Goal: Information Seeking & Learning: Learn about a topic

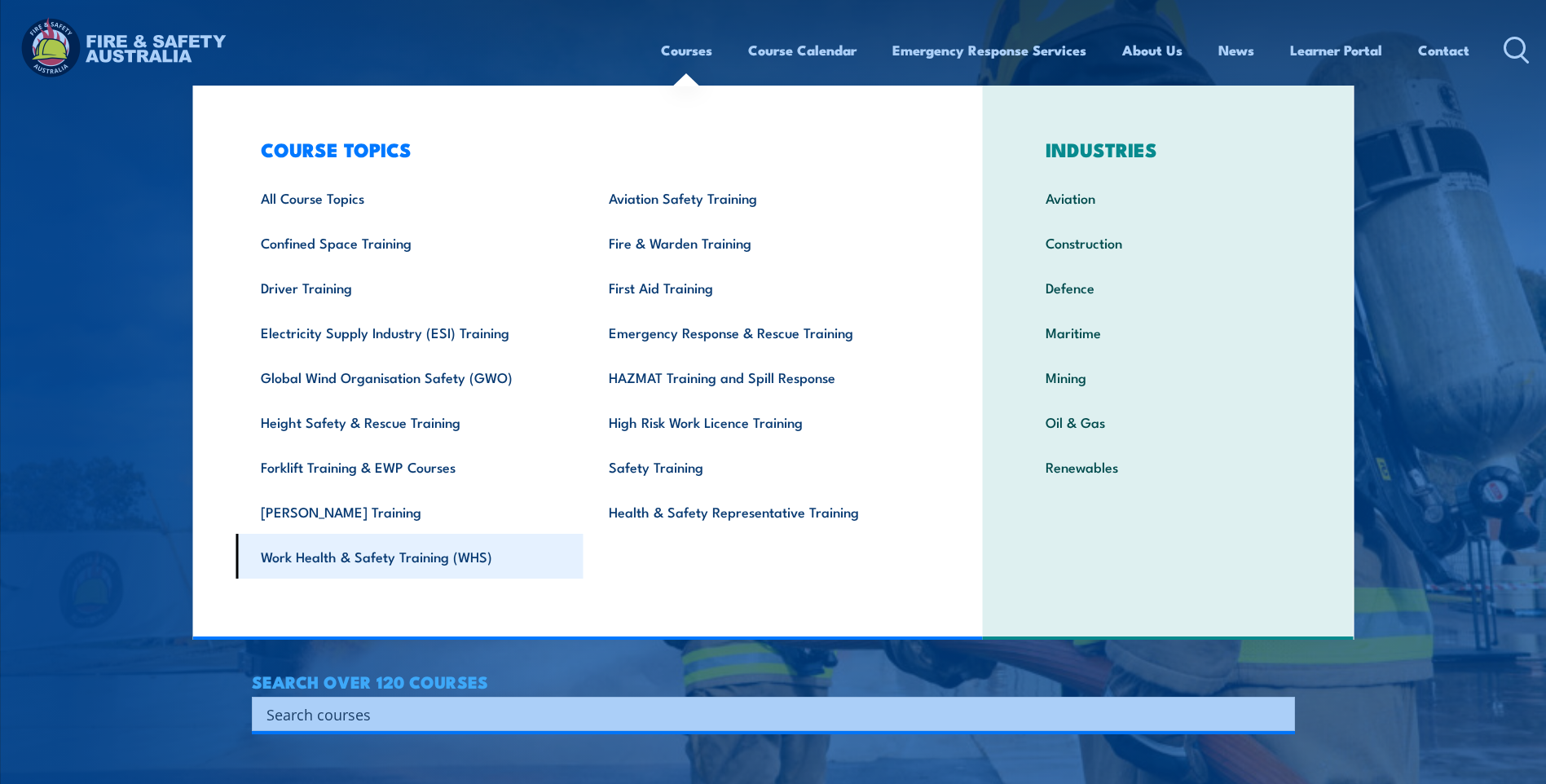
click at [406, 564] on link "Work Health & Safety Training (WHS)" at bounding box center [410, 556] width 348 height 45
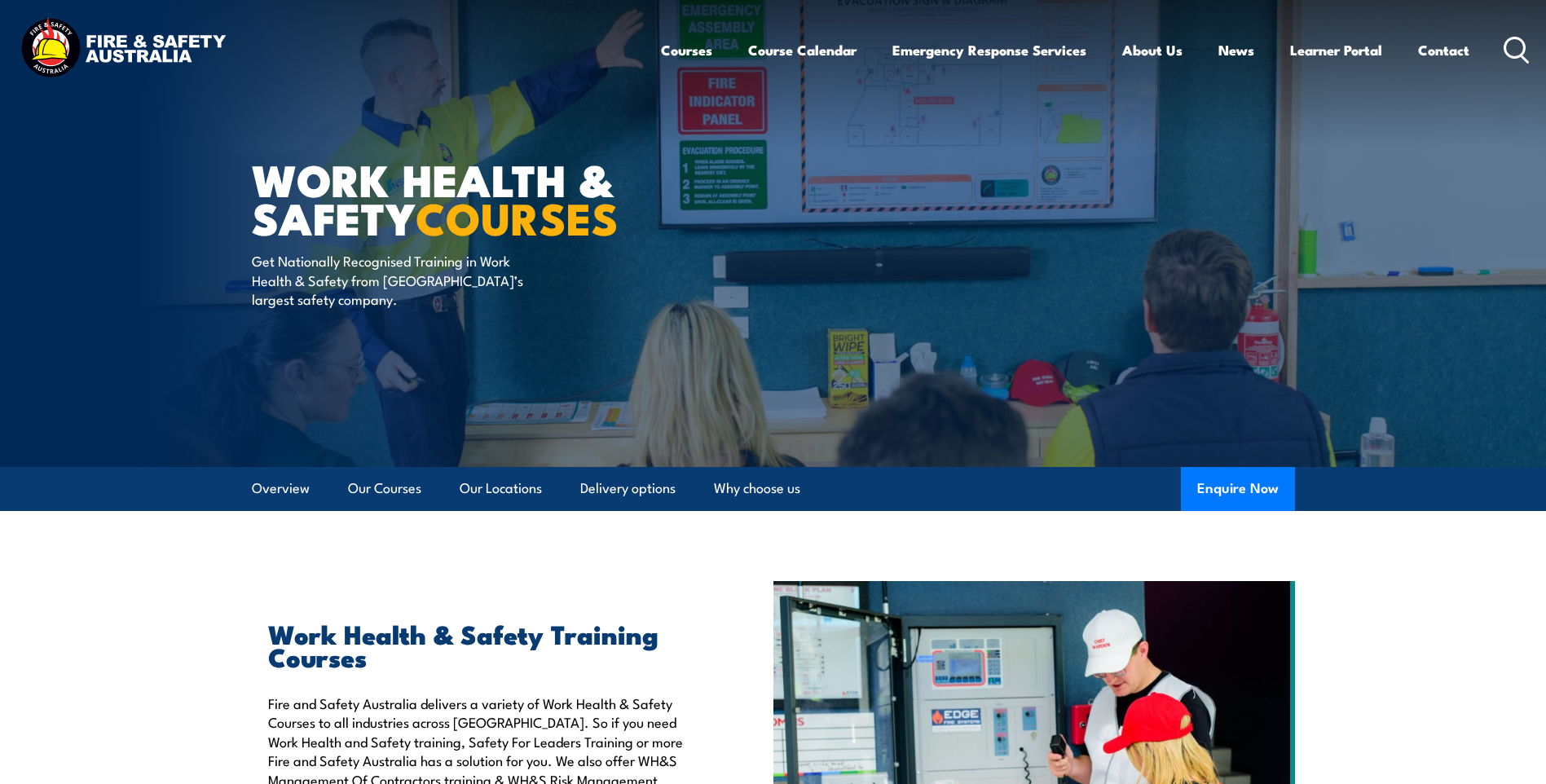
click at [1508, 50] on icon at bounding box center [1517, 50] width 26 height 27
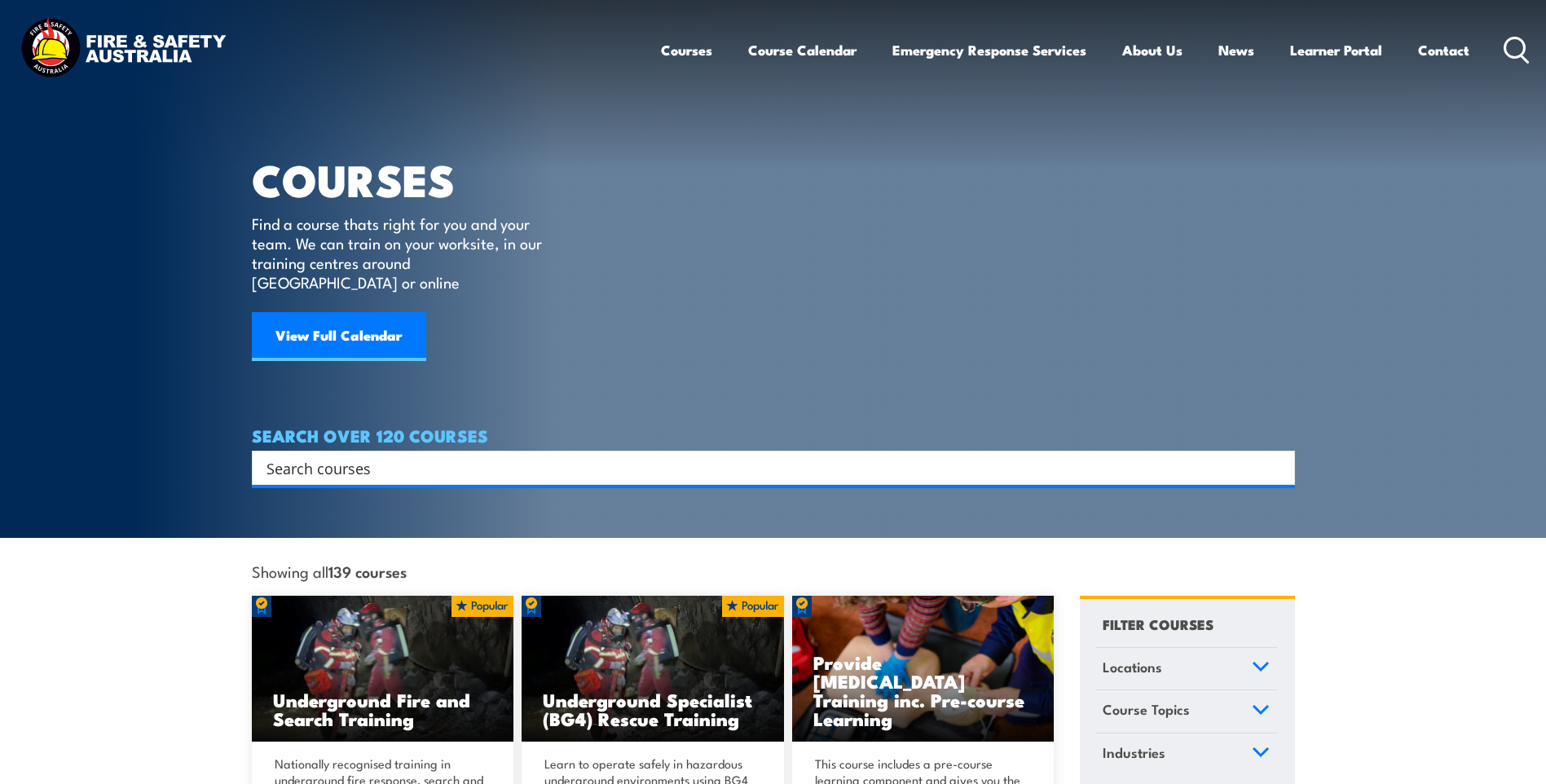
click at [289, 456] on input "Search input" at bounding box center [763, 468] width 993 height 25
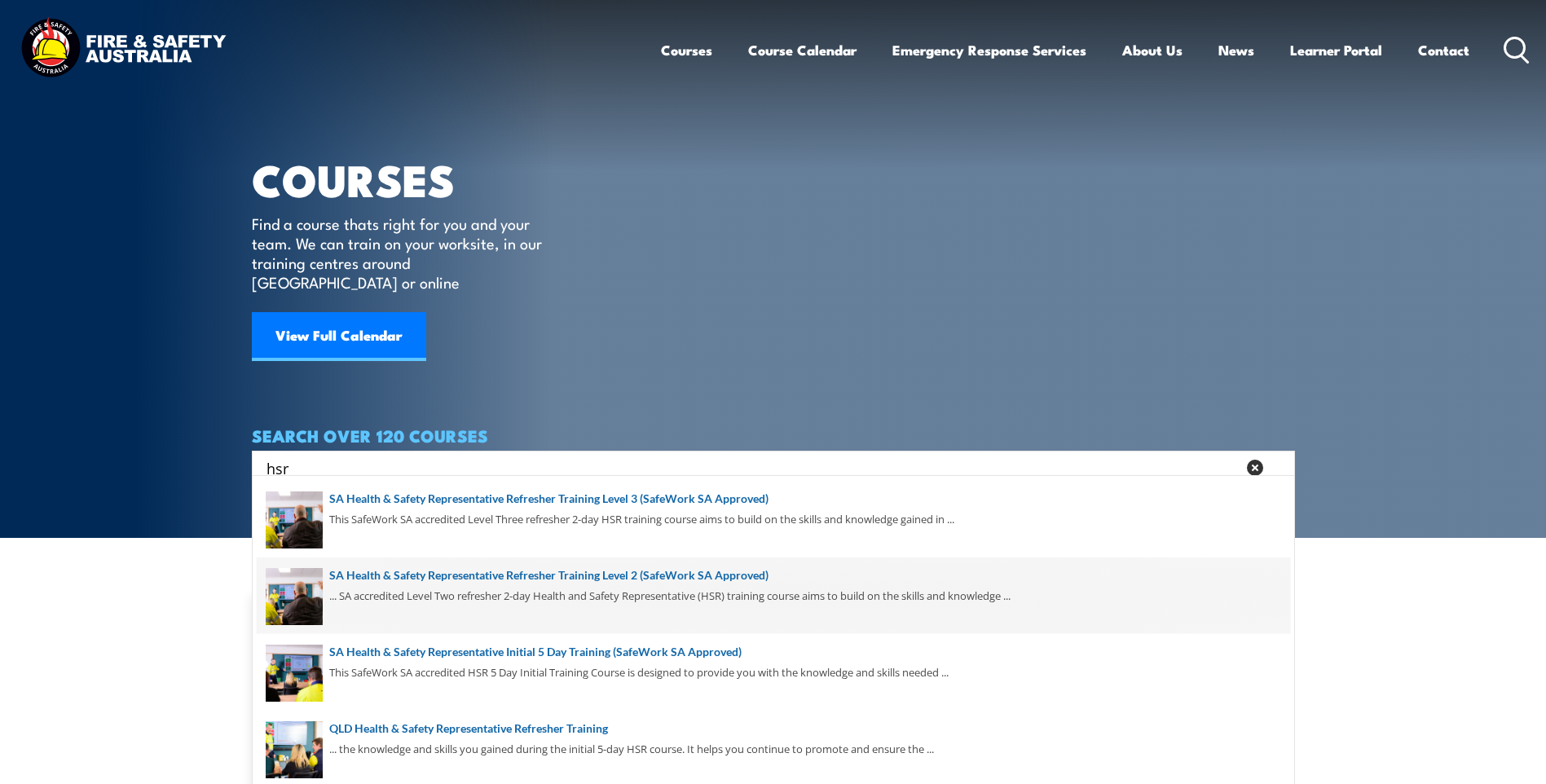
scroll to position [423, 0]
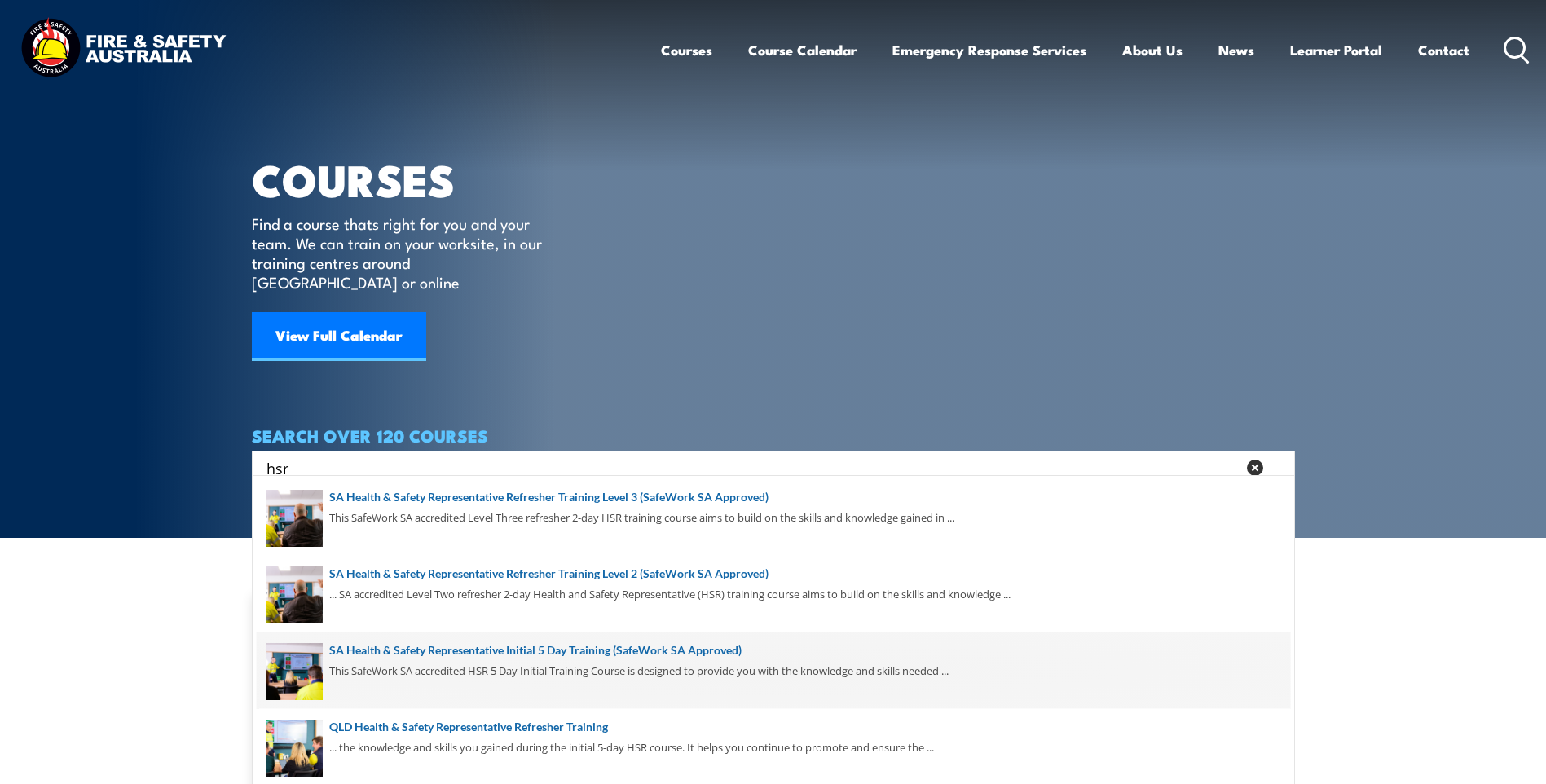
type input "hsr"
click at [485, 654] on span at bounding box center [773, 670] width 1034 height 77
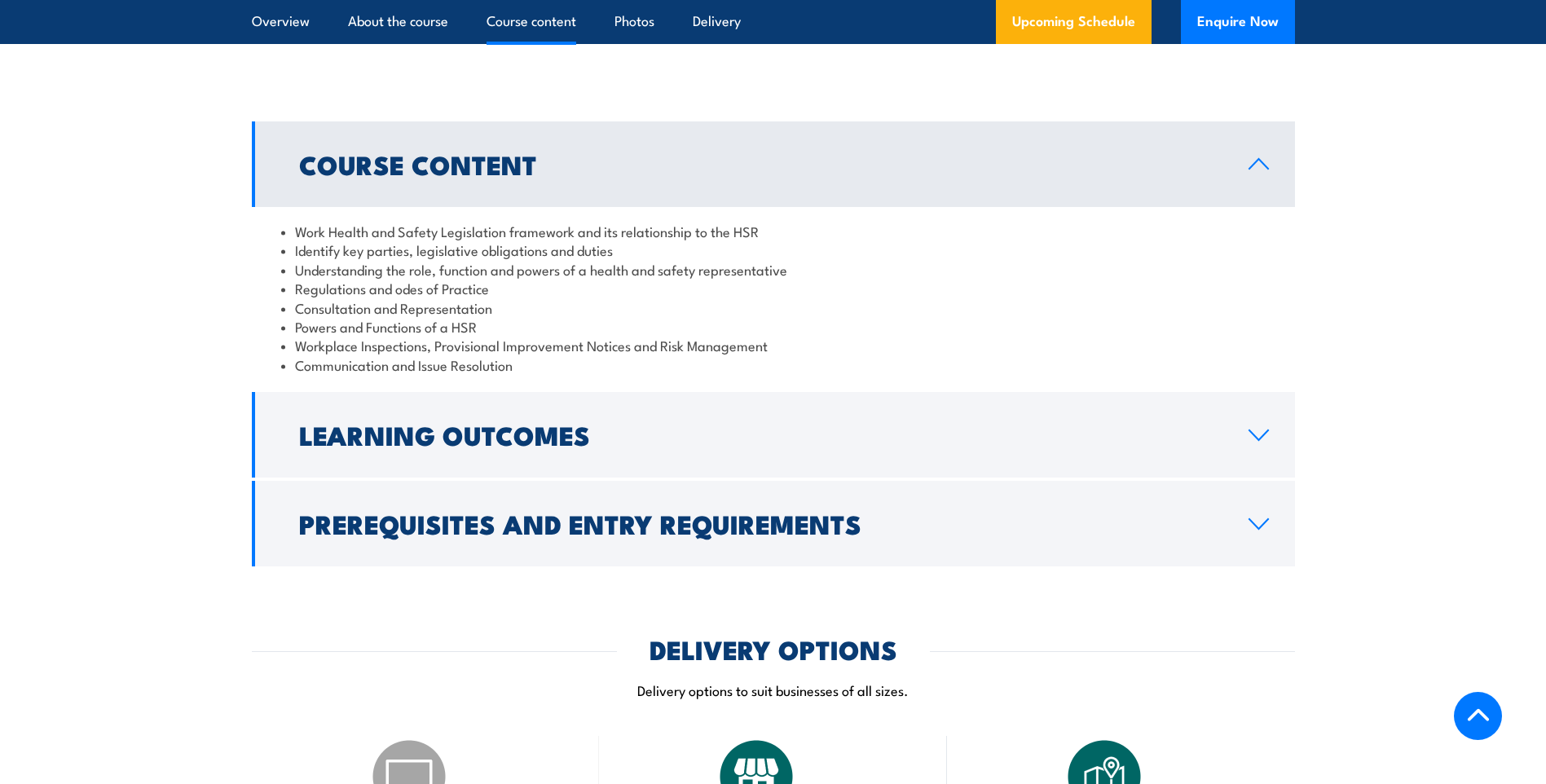
scroll to position [1467, 0]
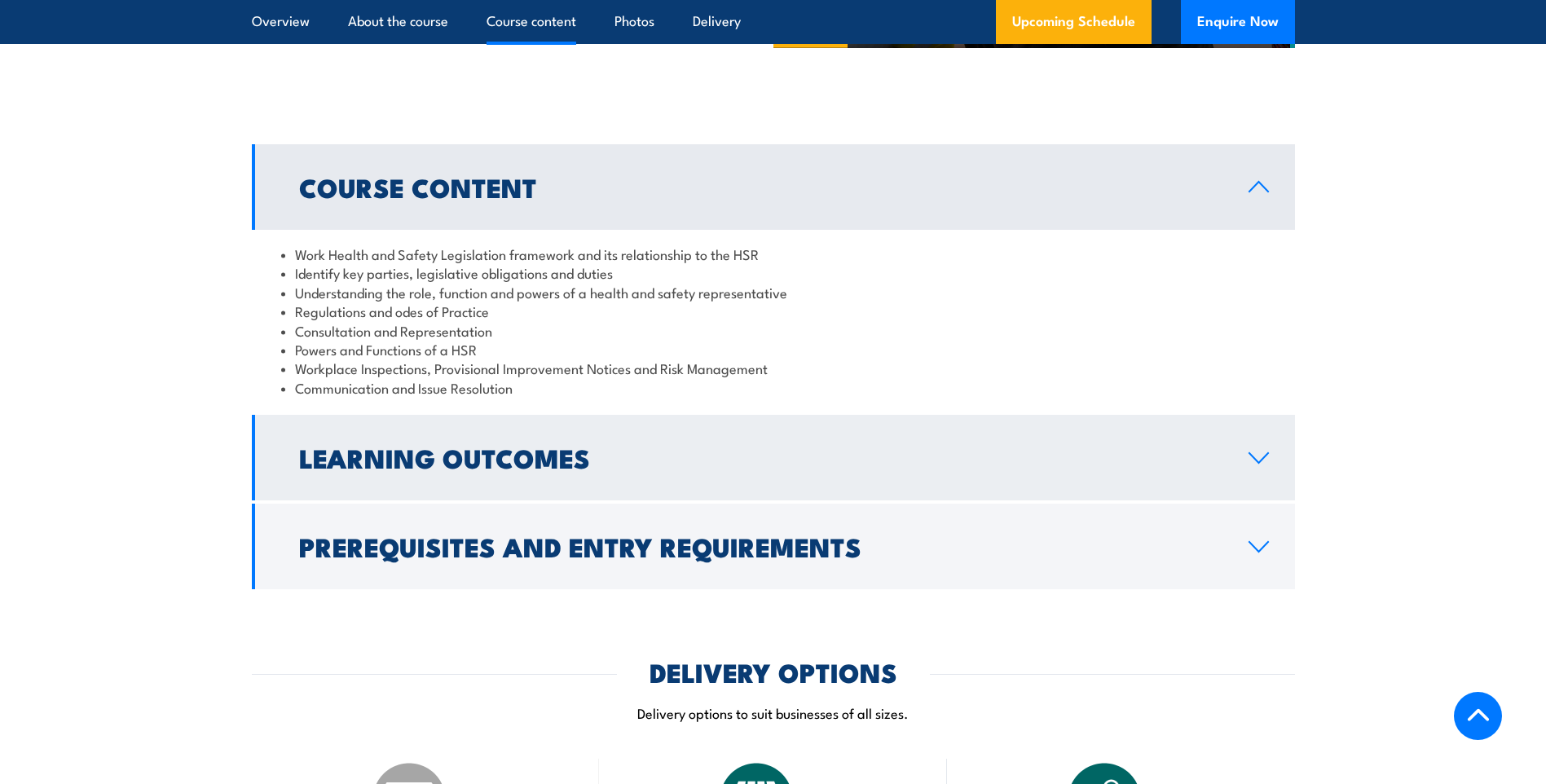
click at [1262, 465] on icon at bounding box center [1258, 458] width 22 height 13
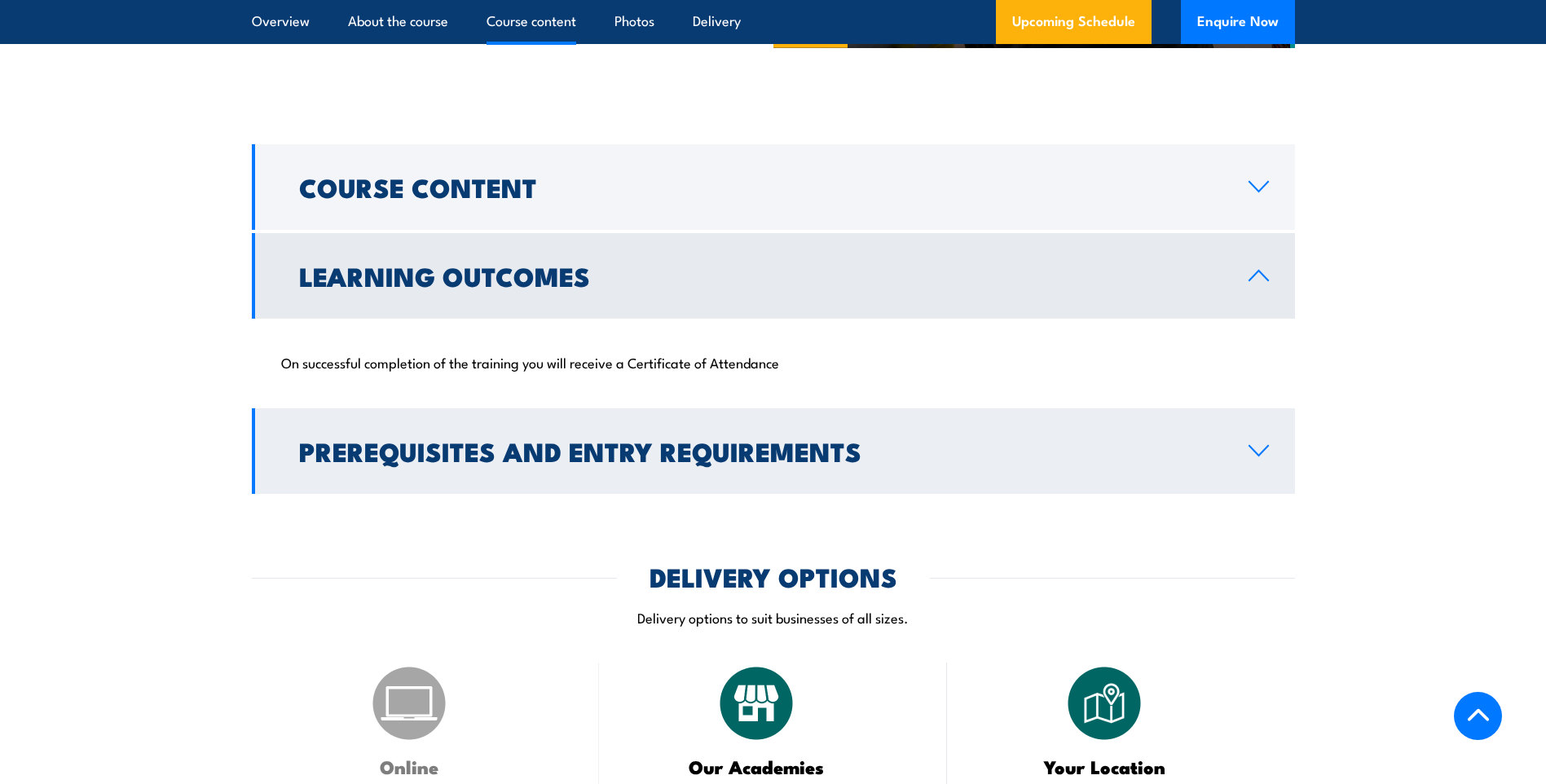
click at [1262, 494] on link "Prerequisites and Entry Requirements" at bounding box center [773, 451] width 1044 height 85
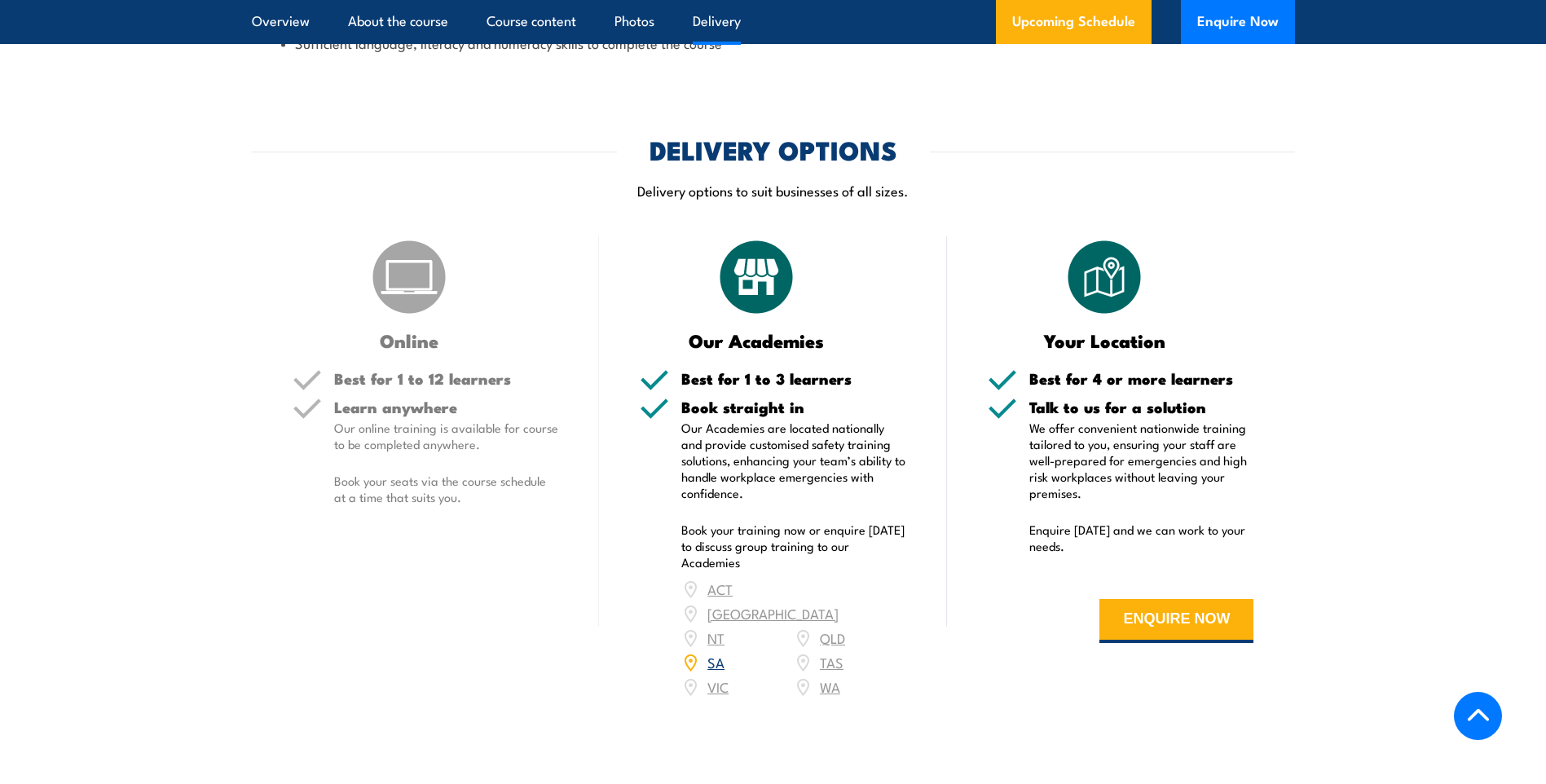
scroll to position [2119, 0]
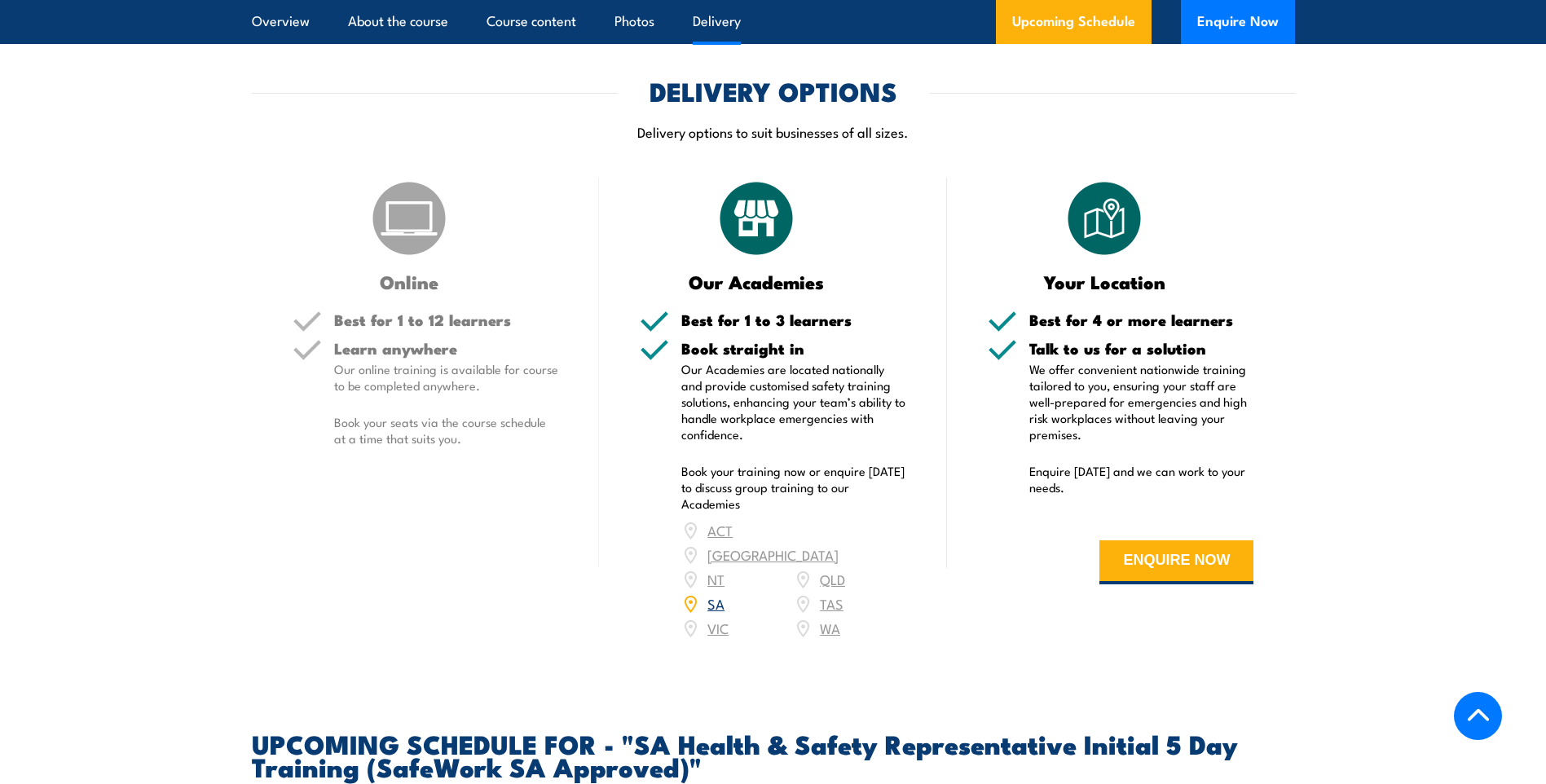
click at [720, 613] on link "SA" at bounding box center [715, 603] width 17 height 19
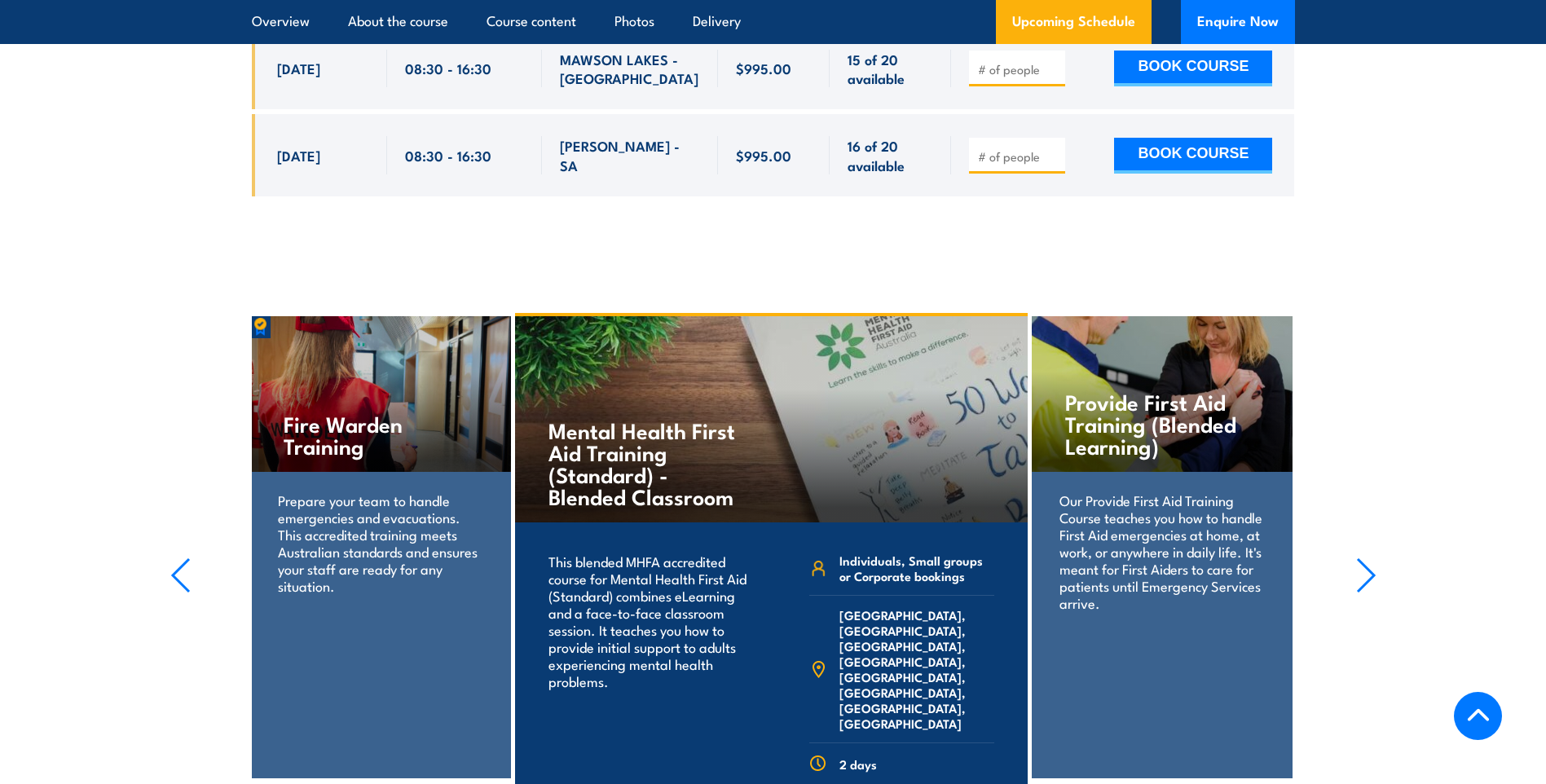
scroll to position [3119, 0]
